Goal: Information Seeking & Learning: Find specific page/section

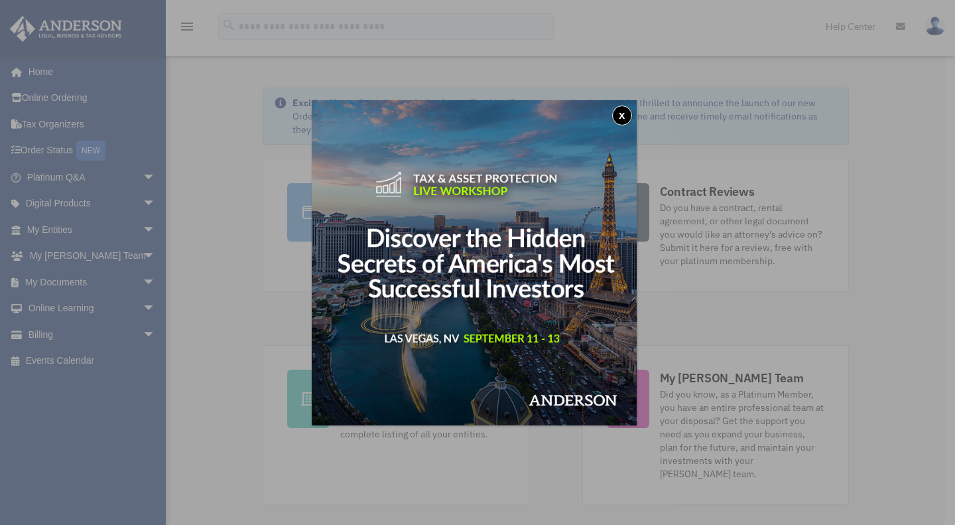
click at [624, 116] on button "x" at bounding box center [622, 115] width 20 height 20
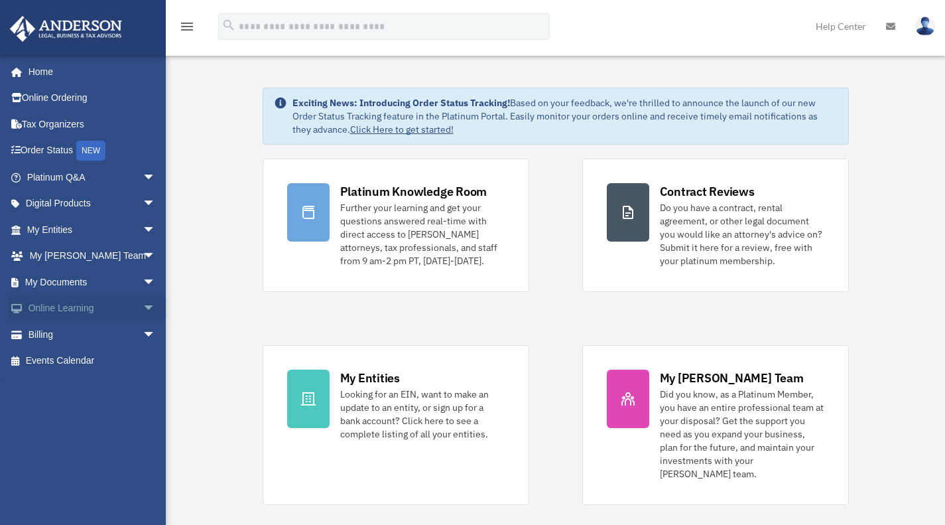
click at [50, 308] on link "Online Learning arrow_drop_down" at bounding box center [92, 308] width 166 height 27
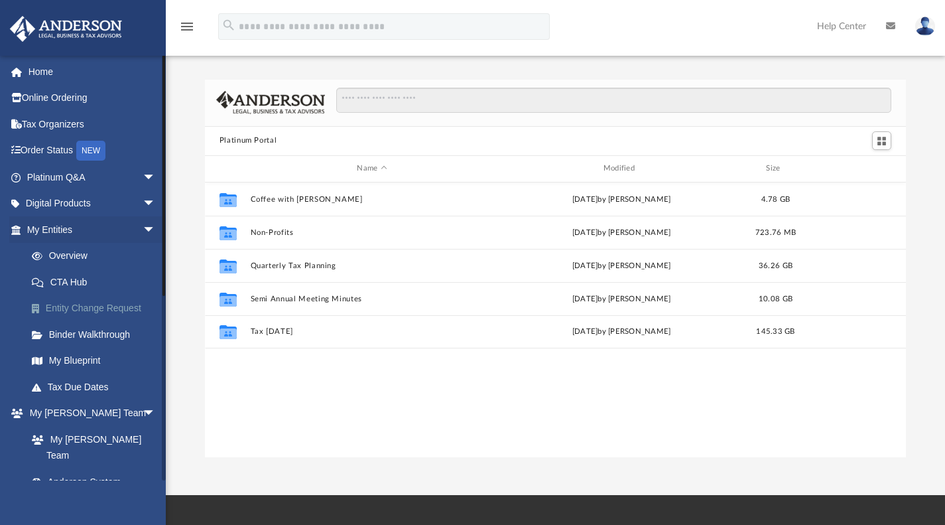
scroll to position [291, 691]
click at [186, 23] on icon "menu" at bounding box center [187, 27] width 16 height 16
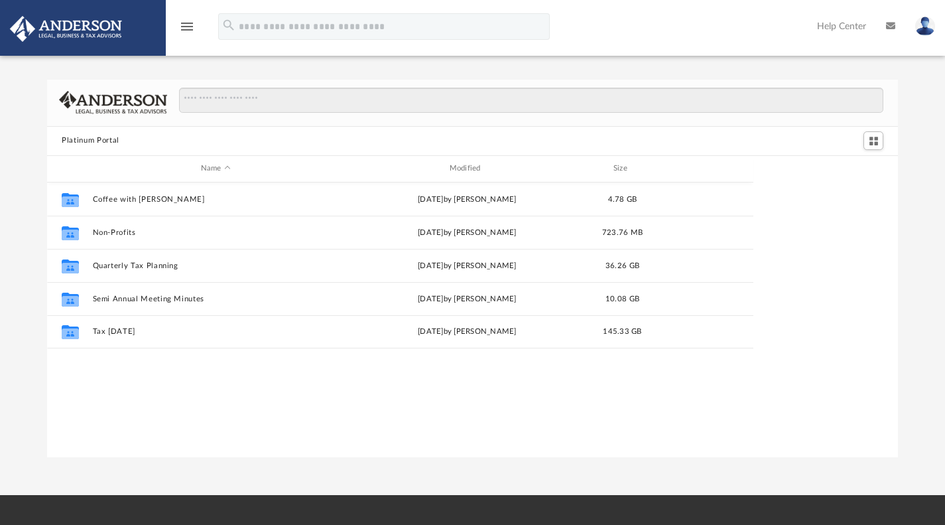
scroll to position [291, 840]
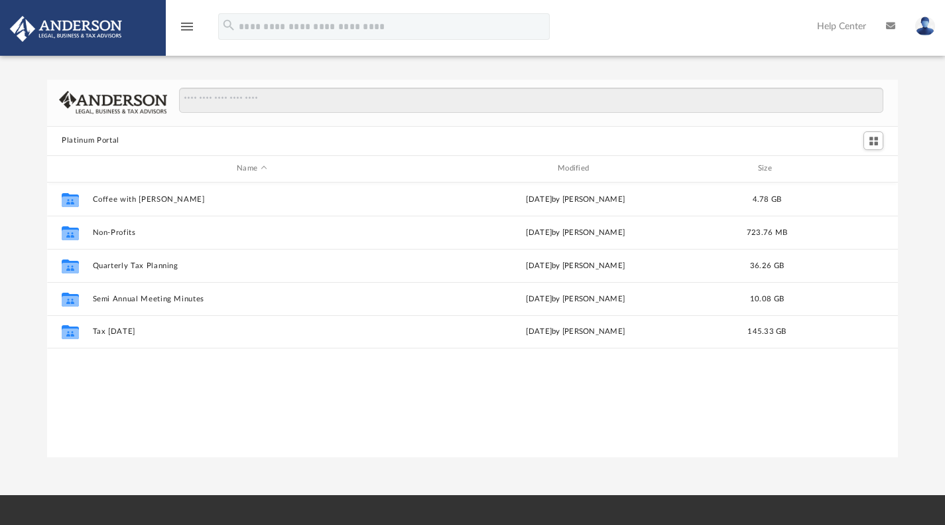
click at [186, 23] on icon "menu" at bounding box center [187, 27] width 16 height 16
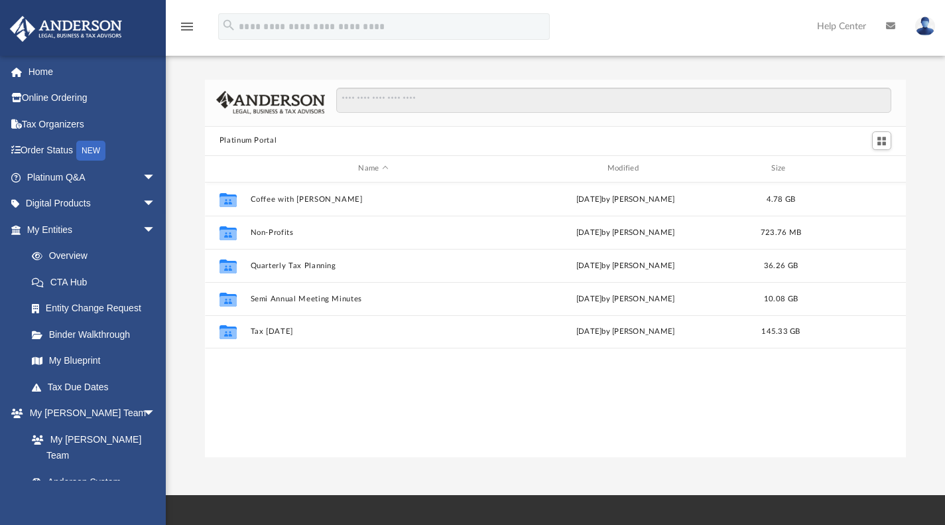
scroll to position [291, 691]
click at [105, 253] on link "Overview" at bounding box center [97, 256] width 157 height 27
click at [80, 257] on link "Overview" at bounding box center [97, 256] width 157 height 27
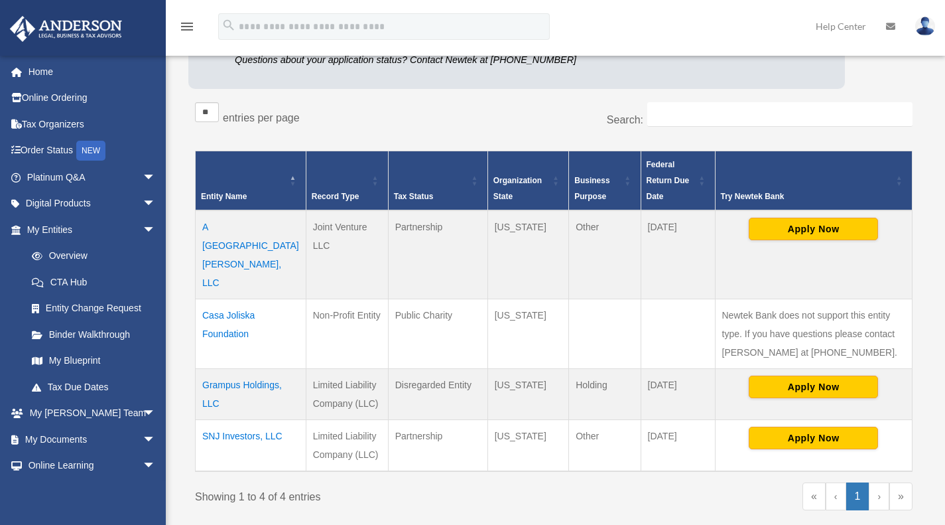
scroll to position [176, 0]
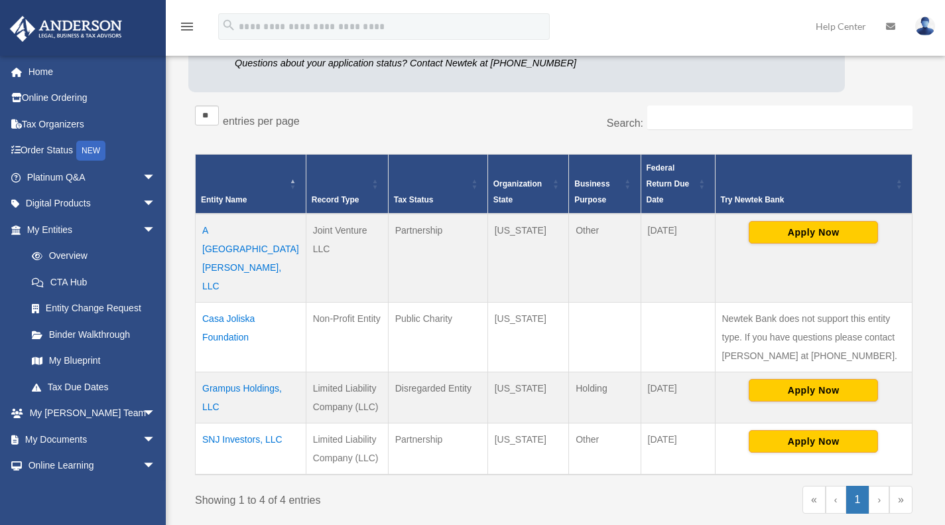
click at [229, 306] on td "Casa Joliska Foundation" at bounding box center [251, 337] width 111 height 70
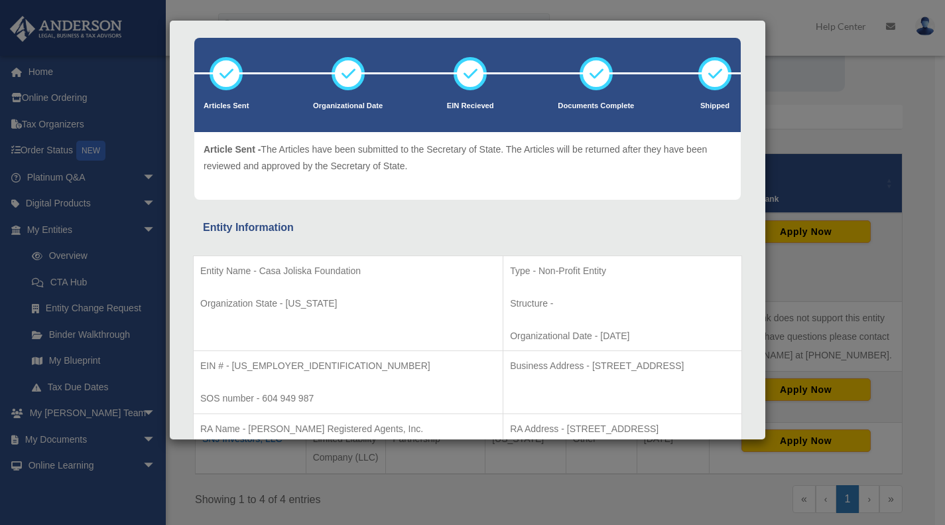
scroll to position [0, 0]
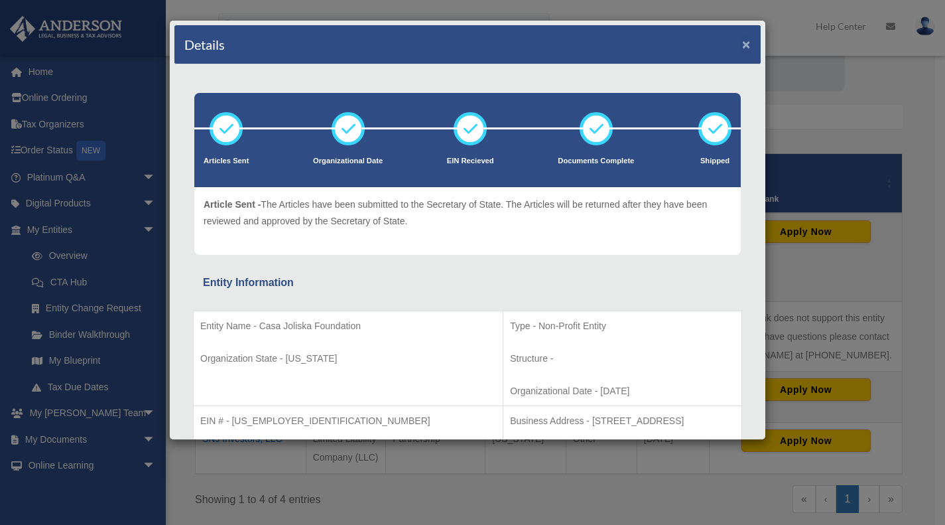
click at [742, 43] on button "×" at bounding box center [746, 44] width 9 height 14
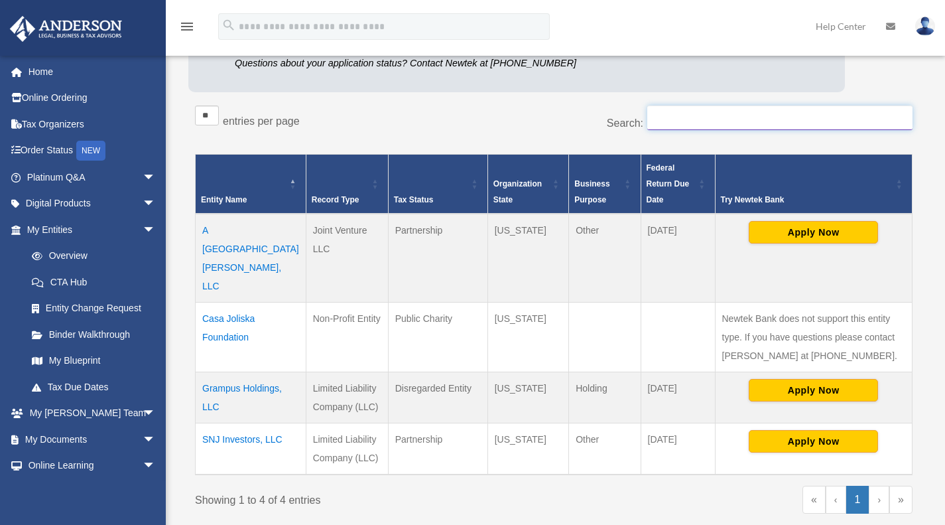
click at [702, 115] on input "Search:" at bounding box center [779, 117] width 265 height 25
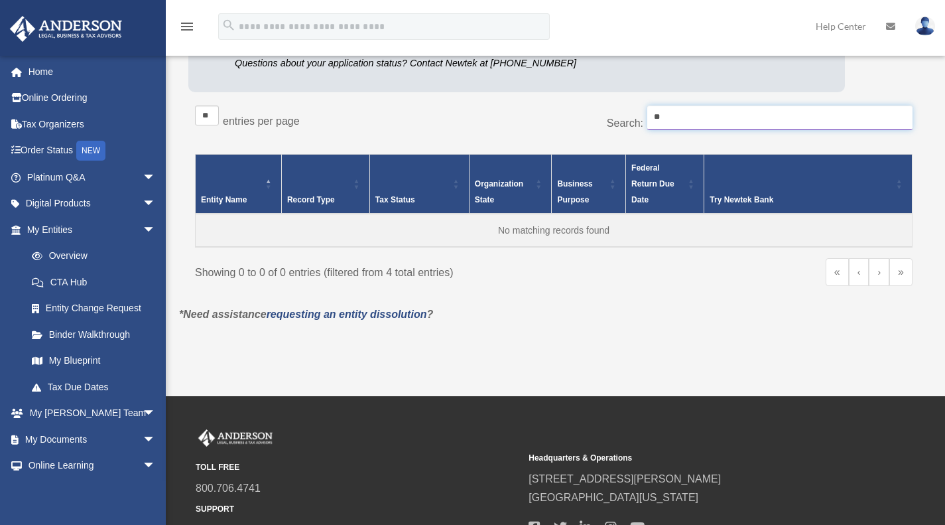
type input "*"
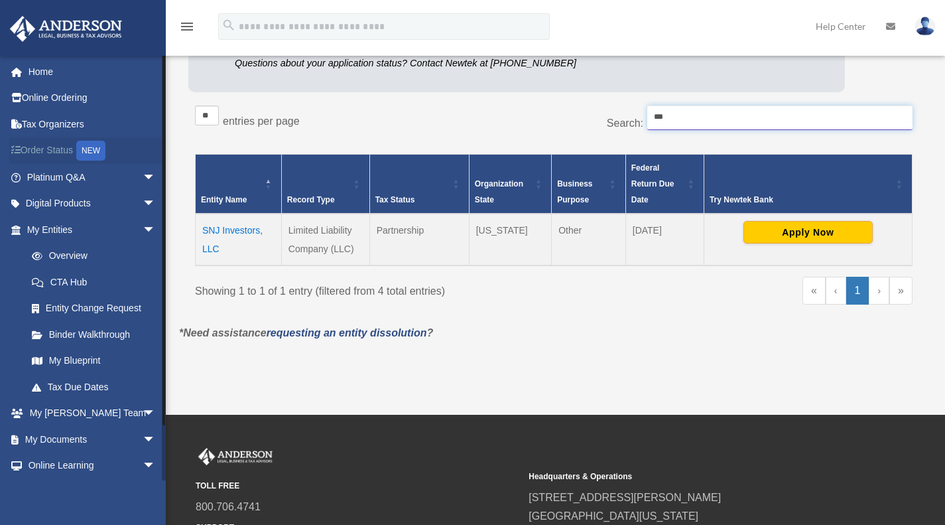
type input "***"
click at [36, 145] on link "Order Status NEW" at bounding box center [92, 150] width 166 height 27
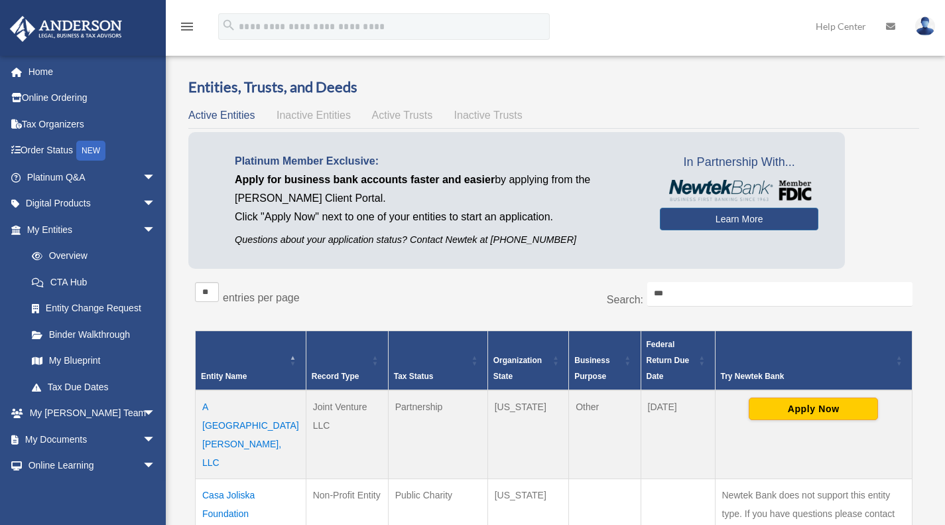
click at [406, 114] on span "Active Trusts" at bounding box center [402, 114] width 61 height 11
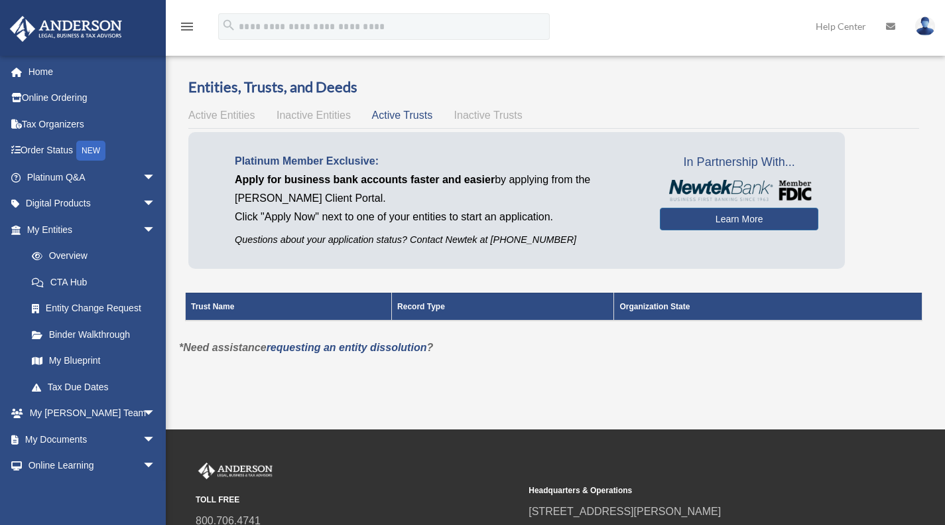
click at [487, 117] on span "Inactive Trusts" at bounding box center [488, 114] width 68 height 11
click at [298, 117] on span "Inactive Entities" at bounding box center [314, 114] width 74 height 11
click at [210, 112] on span "Active Entities" at bounding box center [221, 114] width 66 height 11
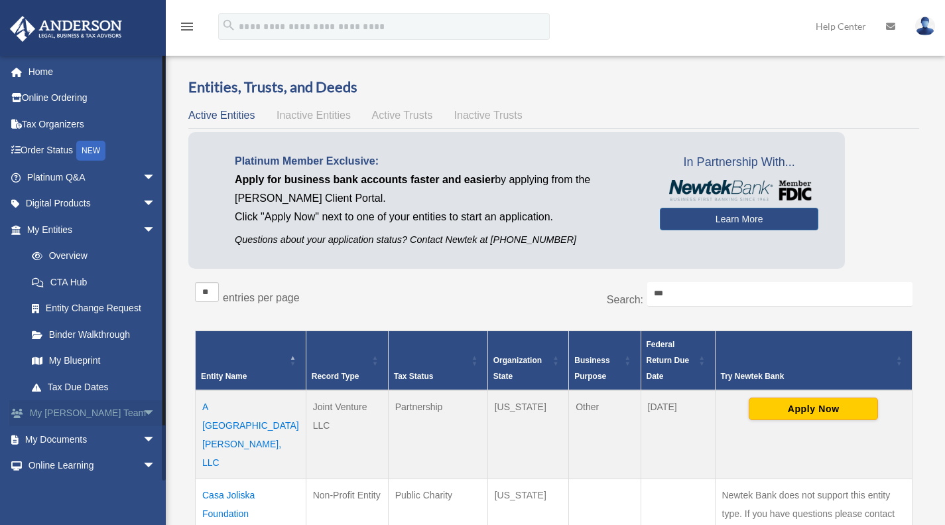
click at [80, 414] on link "My [PERSON_NAME] Team arrow_drop_down" at bounding box center [92, 413] width 166 height 27
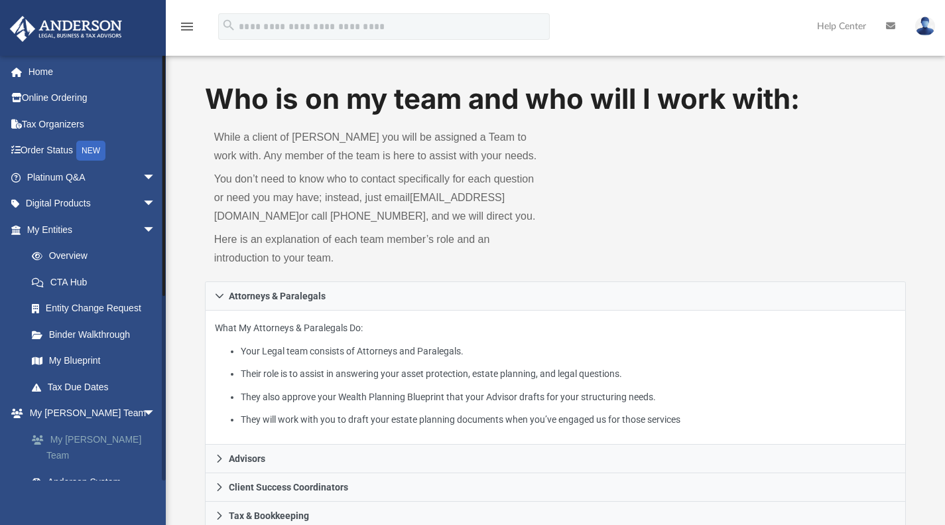
click at [79, 442] on link "My [PERSON_NAME] Team" at bounding box center [97, 447] width 157 height 42
click at [76, 257] on link "Overview" at bounding box center [97, 256] width 157 height 27
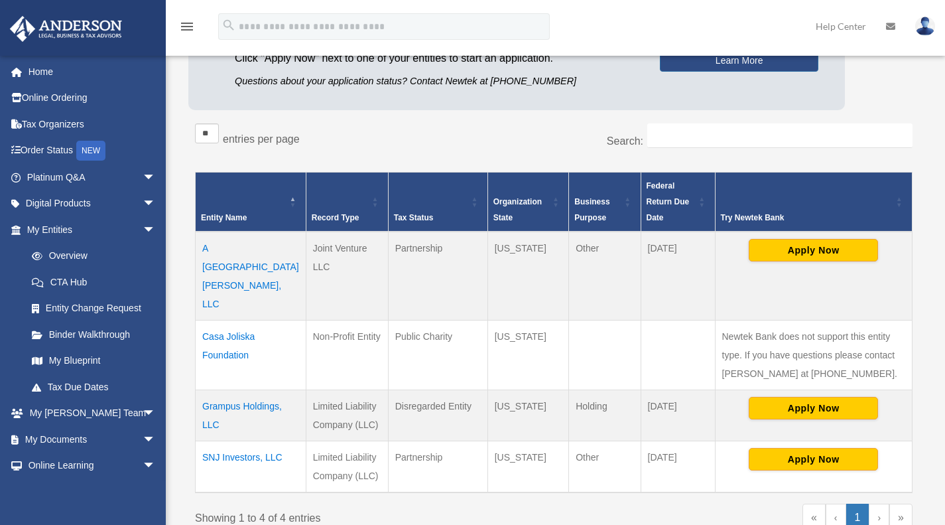
scroll to position [156, 0]
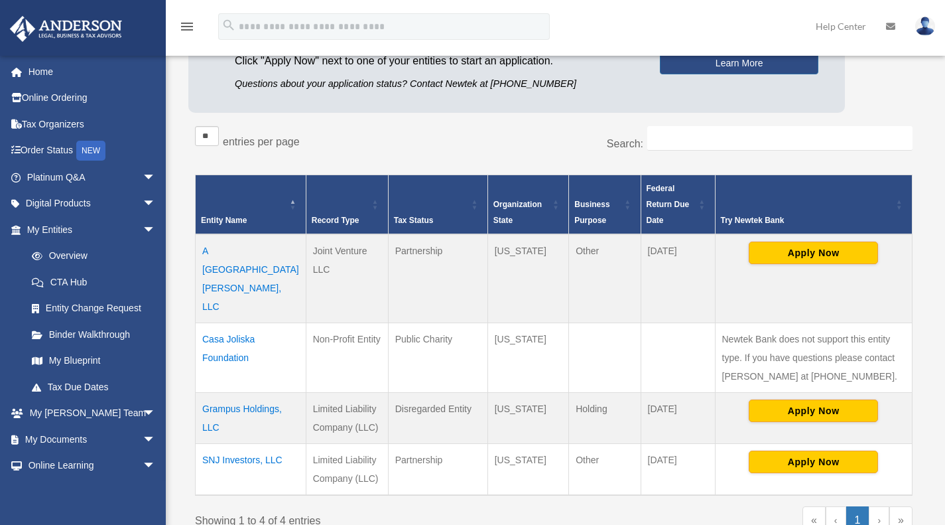
click at [229, 323] on td "Casa Joliska Foundation" at bounding box center [251, 358] width 111 height 70
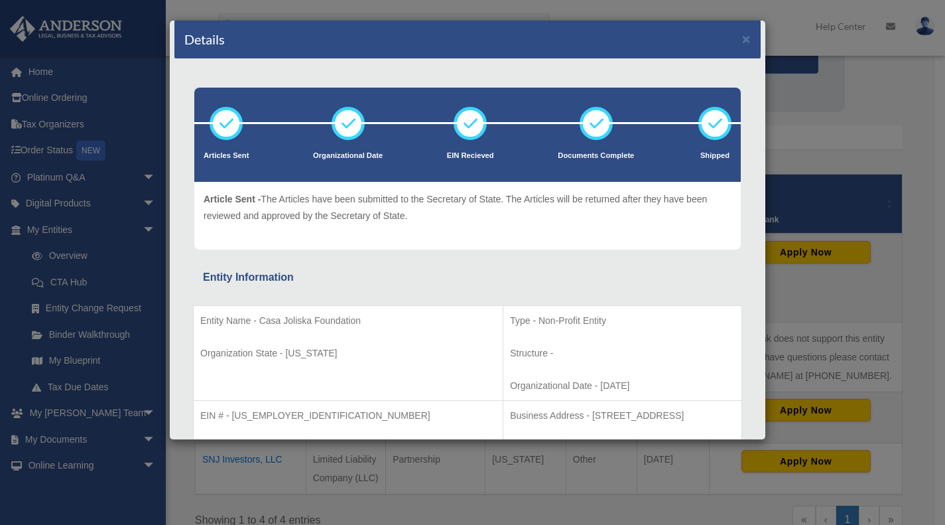
scroll to position [0, 0]
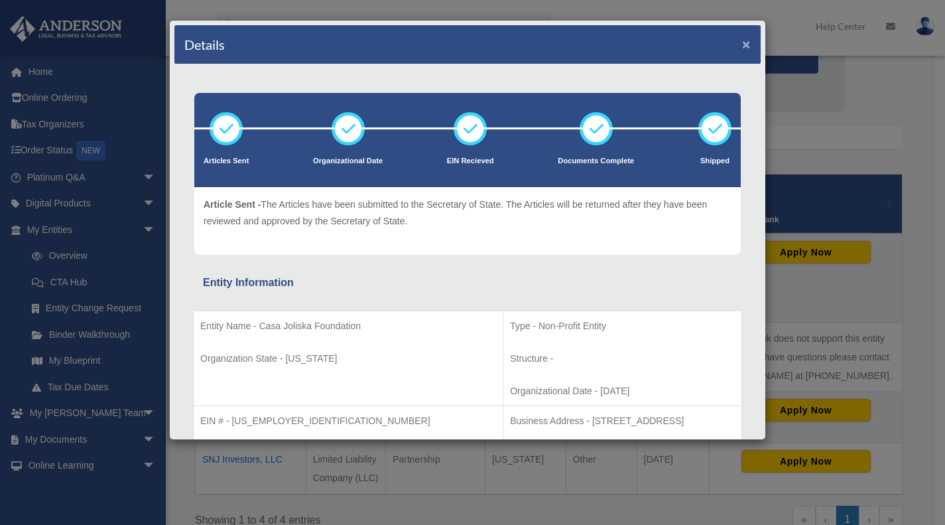
click at [742, 44] on button "×" at bounding box center [746, 44] width 9 height 14
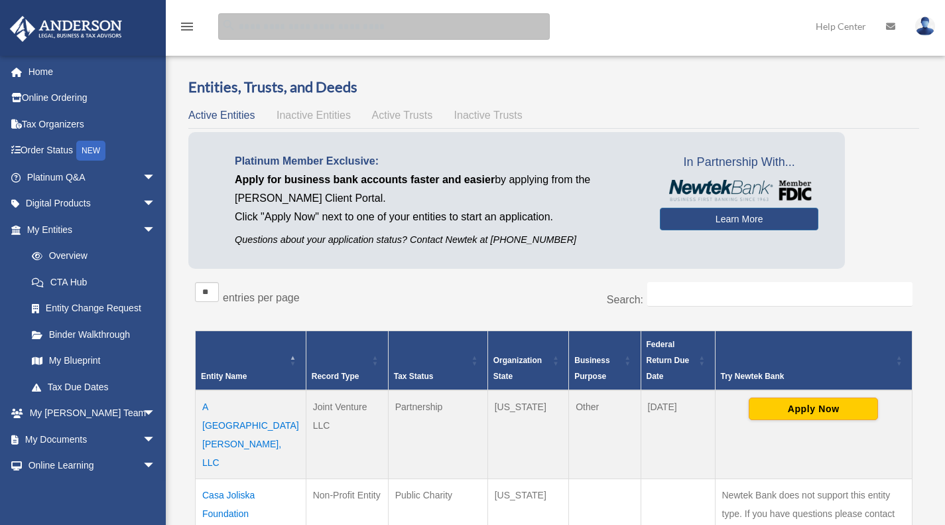
click at [244, 18] on input "search" at bounding box center [384, 26] width 332 height 27
type input "*******"
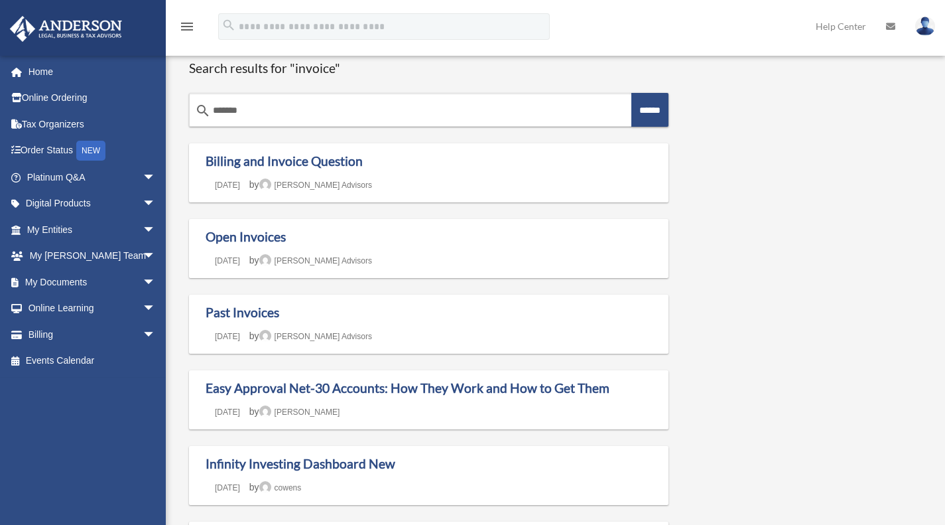
scroll to position [3, 0]
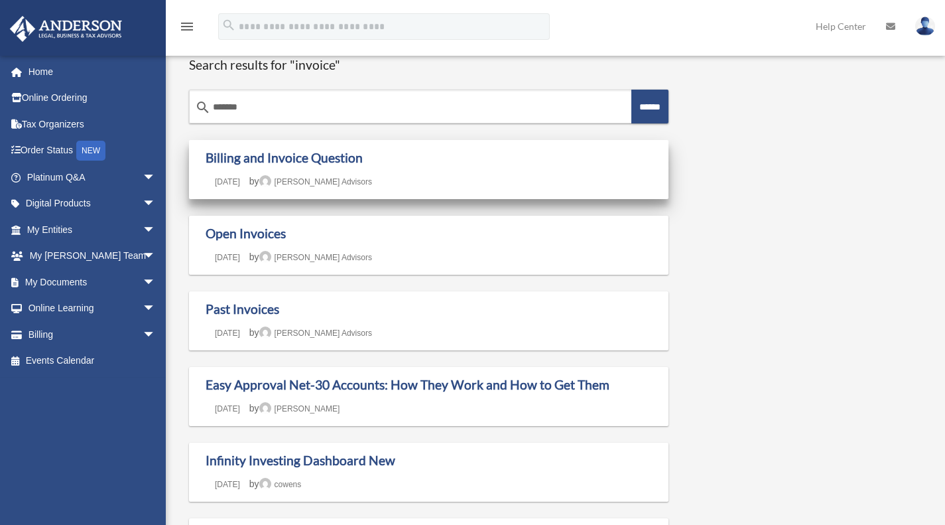
click at [350, 179] on link "[PERSON_NAME] Advisors" at bounding box center [315, 181] width 113 height 9
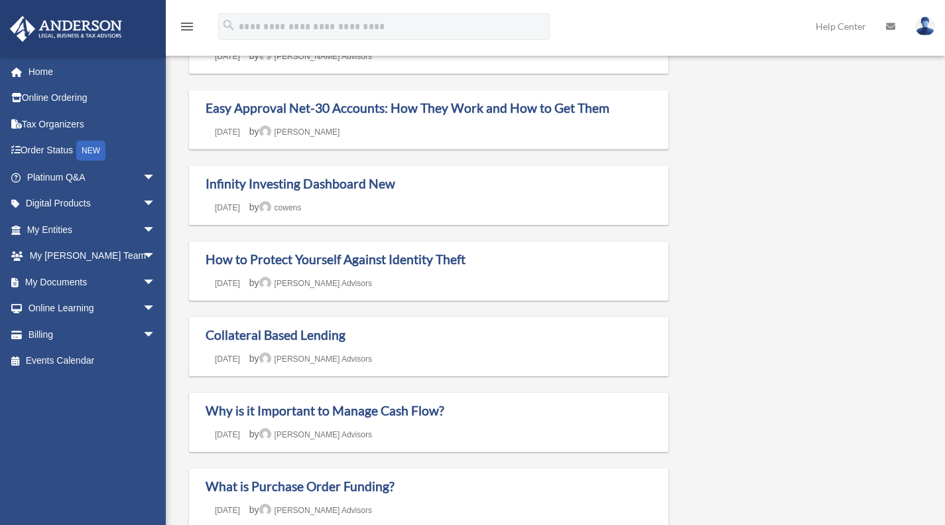
scroll to position [281, 0]
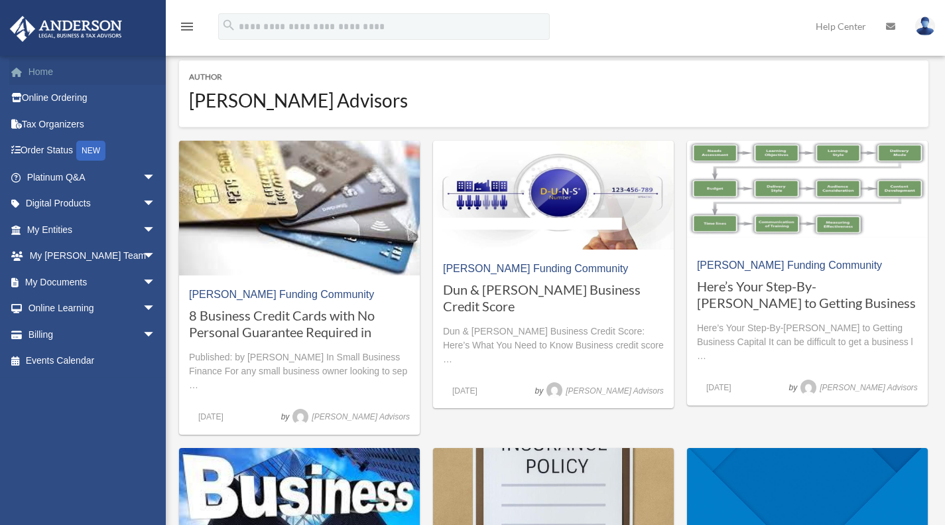
click at [56, 73] on link "Home" at bounding box center [92, 71] width 166 height 27
